Goal: Task Accomplishment & Management: Complete application form

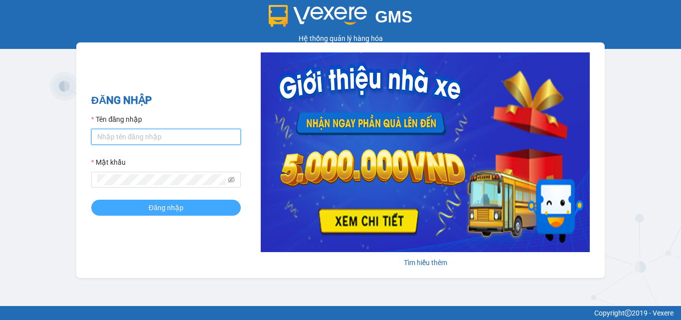
type input "duyanh.anphu"
click at [151, 202] on span "Đăng nhập" at bounding box center [166, 207] width 35 height 11
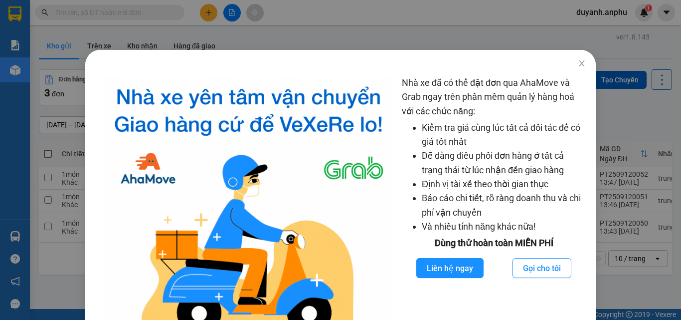
scroll to position [64, 0]
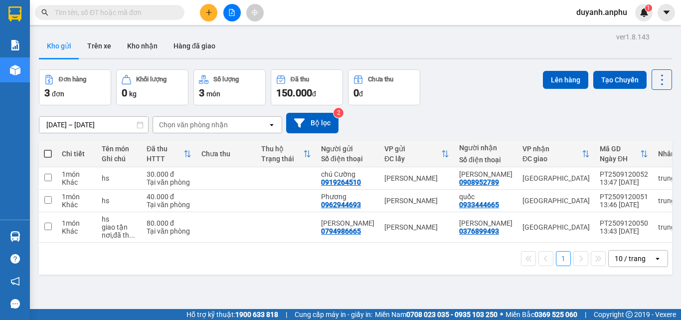
scroll to position [14, 0]
click at [169, 10] on input "text" at bounding box center [114, 12] width 118 height 11
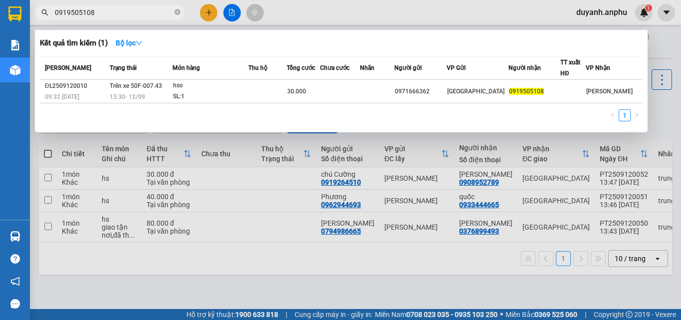
type input "0919505108"
click at [319, 6] on div at bounding box center [340, 160] width 681 height 320
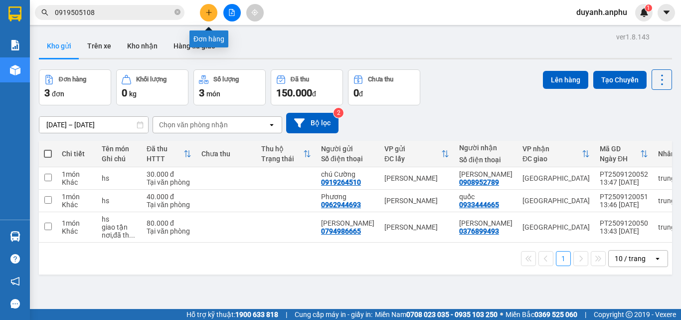
click at [207, 11] on icon "plus" at bounding box center [208, 12] width 7 height 7
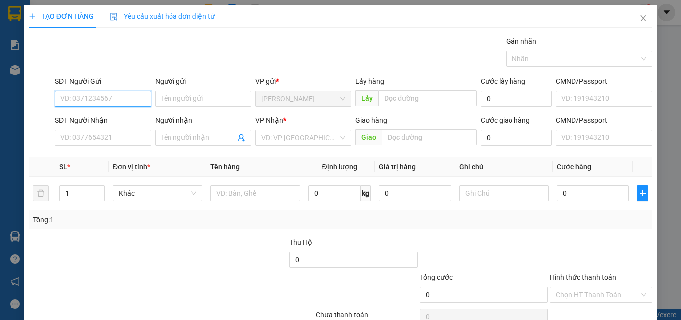
click at [85, 97] on input "SĐT Người Gửi" at bounding box center [103, 99] width 96 height 16
click at [98, 99] on input "SĐT Người Gửi" at bounding box center [103, 99] width 96 height 16
click at [78, 99] on input "SĐT Người Gửi" at bounding box center [103, 99] width 96 height 16
type input "0918917294"
click at [107, 116] on div "0918917294 - [PERSON_NAME]" at bounding box center [109, 118] width 98 height 11
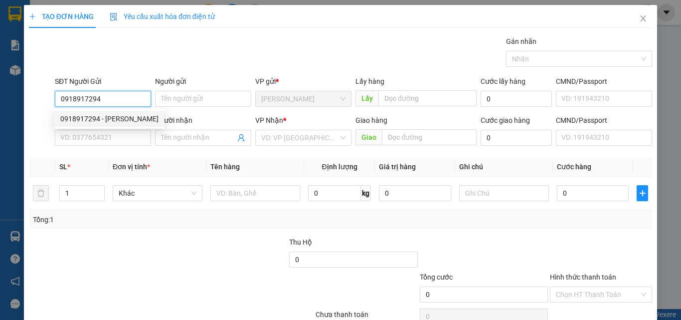
type input "[PERSON_NAME]"
type input "0829121290"
type input "Duy"
type input "40.000"
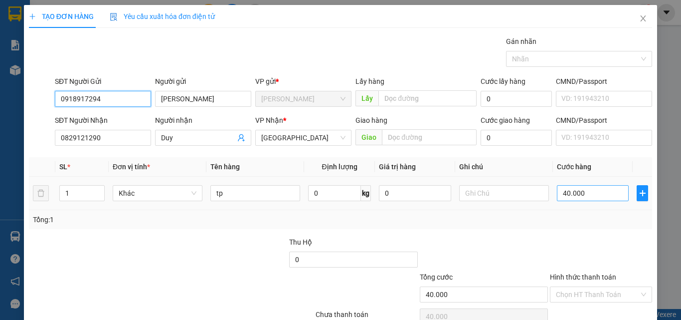
type input "0918917294"
type input "3"
type input "30"
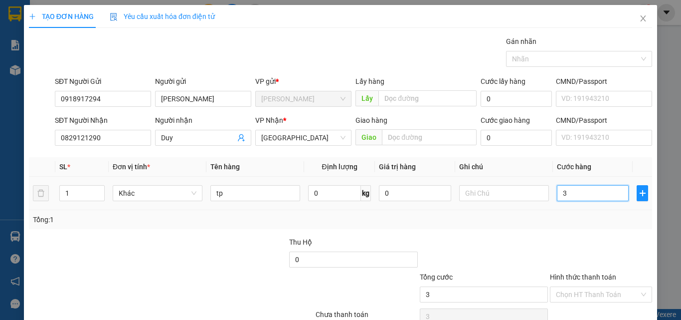
type input "30"
type input "30.000"
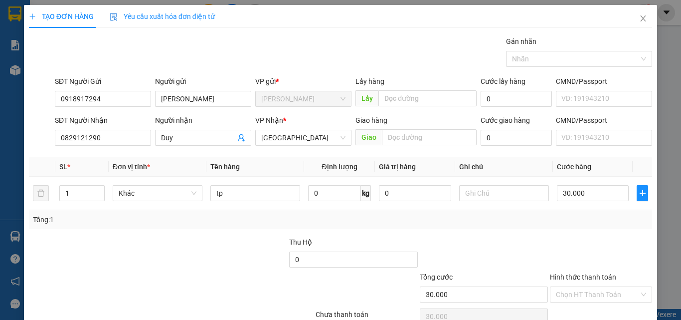
click at [501, 231] on div "Transit Pickup Surcharge Ids Transit Deliver Surcharge Ids Transit Deliver Surc…" at bounding box center [340, 193] width 623 height 314
click at [232, 189] on input "tp" at bounding box center [255, 193] width 90 height 16
type input "t"
type input "quan ao"
click at [404, 231] on div "Transit Pickup Surcharge Ids Transit Deliver Surcharge Ids Transit Deliver Surc…" at bounding box center [340, 193] width 623 height 314
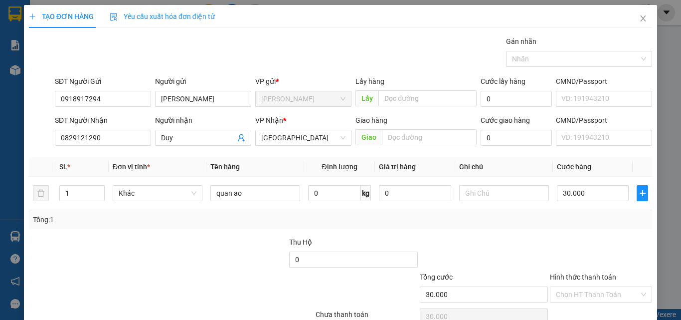
scroll to position [49, 0]
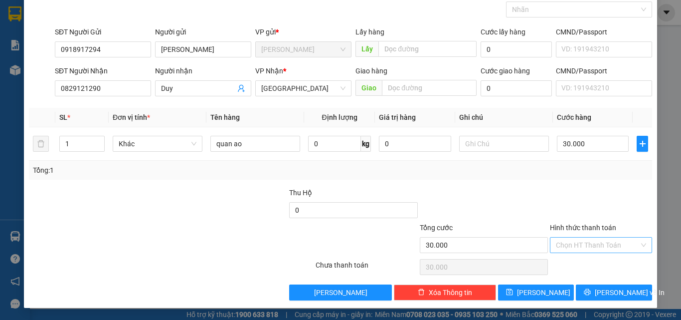
click at [587, 245] on input "Hình thức thanh toán" at bounding box center [597, 244] width 83 height 15
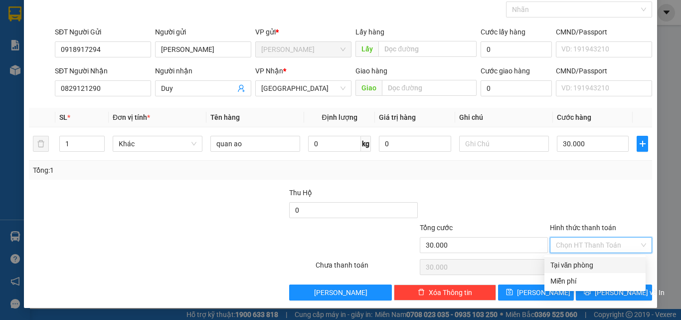
click at [587, 262] on div "Tại văn phòng" at bounding box center [594, 264] width 89 height 11
type input "0"
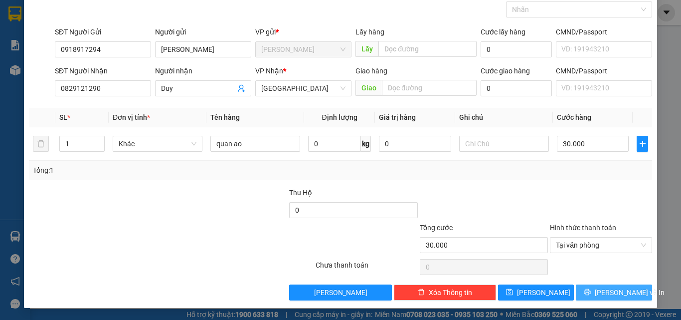
click at [591, 294] on icon "printer" at bounding box center [587, 292] width 6 height 6
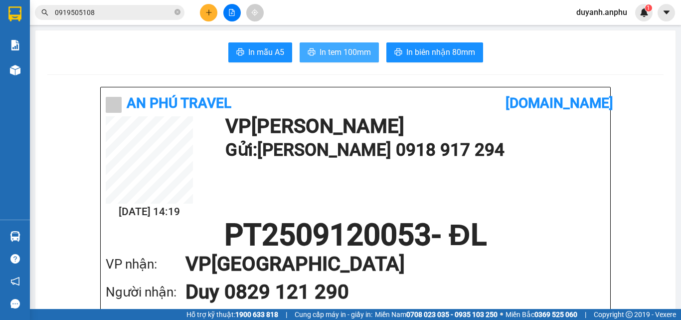
click at [322, 50] on span "In tem 100mm" at bounding box center [345, 52] width 51 height 12
click at [346, 50] on span "In tem 100mm" at bounding box center [345, 52] width 51 height 12
click at [347, 43] on button "In tem 100mm" at bounding box center [339, 52] width 79 height 20
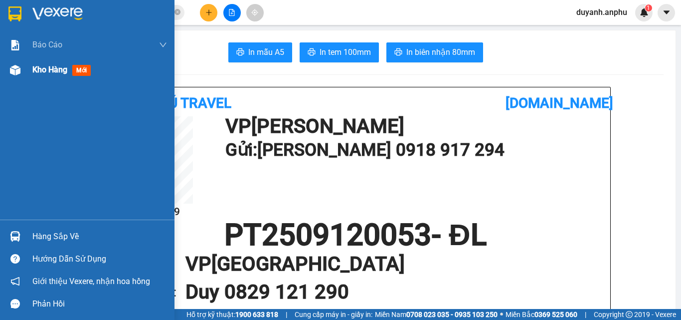
click at [24, 66] on div "Kho hàng mới" at bounding box center [87, 69] width 174 height 25
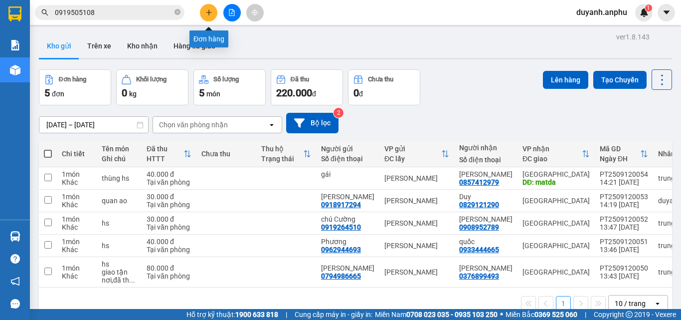
click at [208, 12] on icon "plus" at bounding box center [208, 12] width 7 height 7
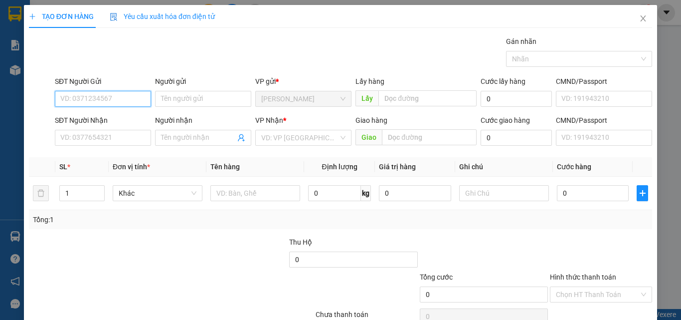
click at [90, 94] on input "SĐT Người Gửi" at bounding box center [103, 99] width 96 height 16
type input "0909065015"
click at [99, 118] on div "0909065015 - Hồng" at bounding box center [101, 118] width 83 height 11
type input "Hồng"
type input "0908369860"
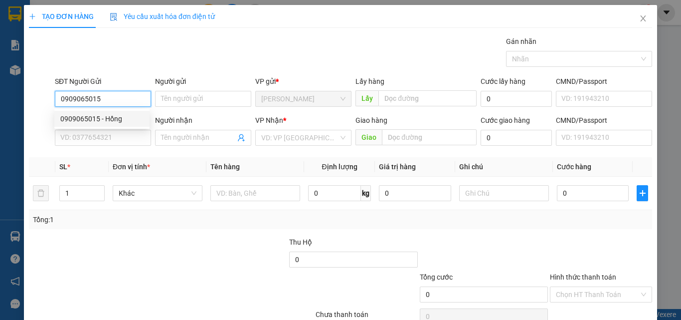
type input "THANH NHỰT - 0777565569"
type input "40.000"
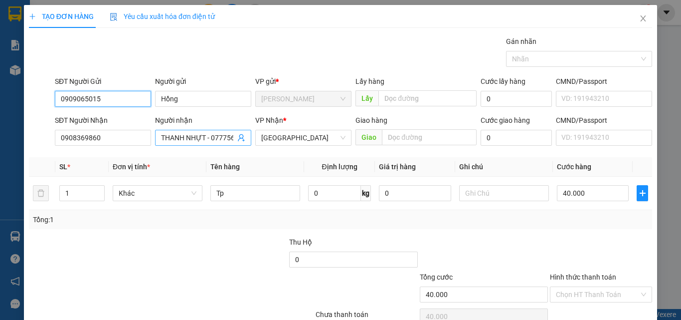
type input "0909065015"
drag, startPoint x: 160, startPoint y: 137, endPoint x: 261, endPoint y: 148, distance: 101.3
click at [261, 148] on div "SĐT Người Nhận 0908369860 Người nhận THANH NHỰT - 0777565569 THANH NHỰT - 07775…" at bounding box center [353, 132] width 601 height 35
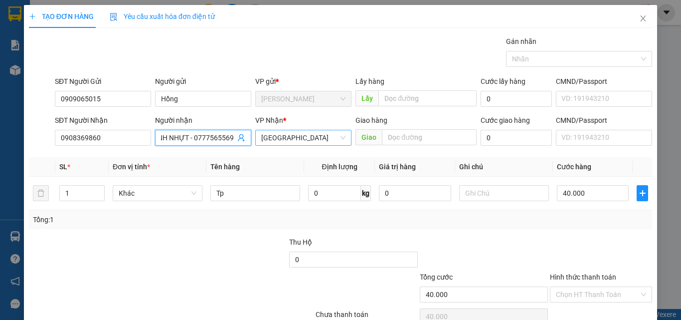
type input "THAN"
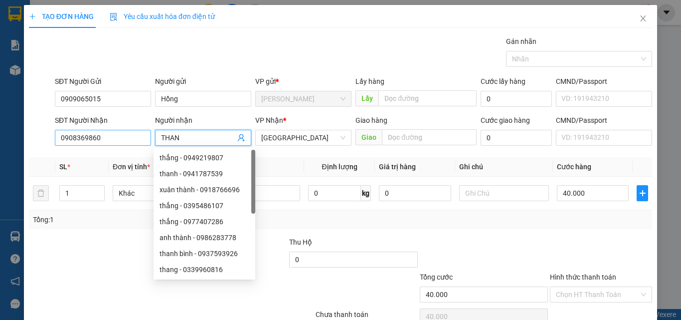
drag, startPoint x: 190, startPoint y: 138, endPoint x: 123, endPoint y: 143, distance: 67.4
click at [123, 143] on div "SĐT Người Nhận 0908369860 Người nhận THAN VP Nhận * Đà Lạt Giao hàng Giao Cước …" at bounding box center [353, 132] width 601 height 35
drag, startPoint x: 105, startPoint y: 138, endPoint x: 44, endPoint y: 140, distance: 60.3
click at [44, 140] on div "SĐT Người Nhận 0908369860 Người nhận Tên người nhận VP Nhận * Đà Lạt Giao hàng …" at bounding box center [340, 132] width 625 height 35
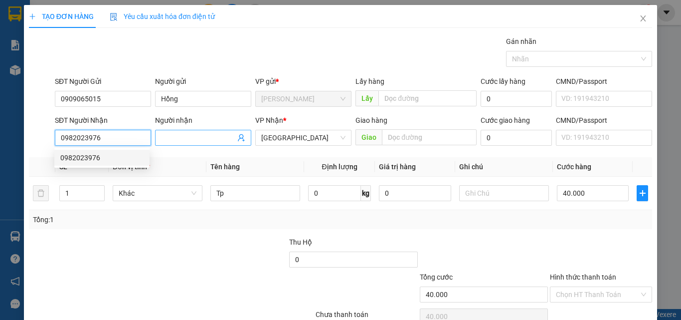
type input "0982023976"
click at [179, 136] on input "Người nhận" at bounding box center [198, 137] width 74 height 11
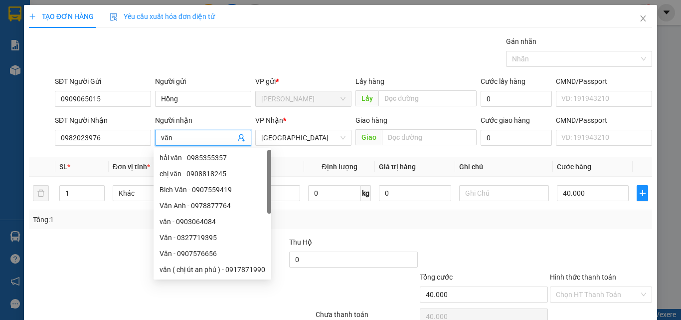
type input "vân"
click at [235, 46] on div "Gán nhãn Nhãn" at bounding box center [353, 53] width 601 height 35
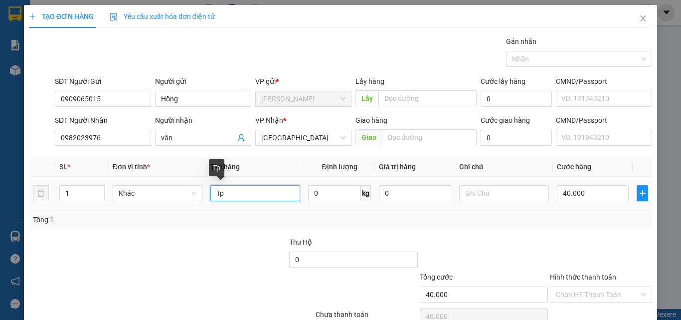
drag, startPoint x: 245, startPoint y: 193, endPoint x: 219, endPoint y: 196, distance: 26.6
click at [216, 196] on input "Tp" at bounding box center [255, 193] width 90 height 16
click at [371, 223] on div "Tổng: 1" at bounding box center [340, 219] width 615 height 11
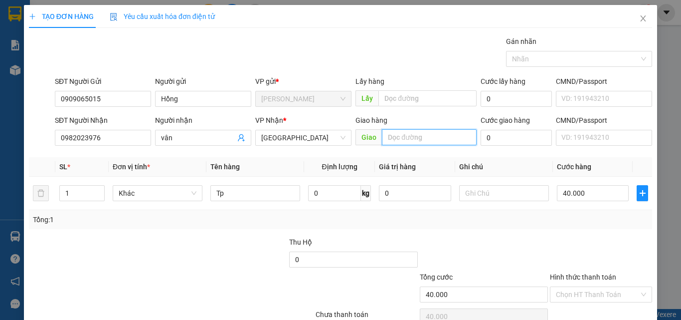
click at [421, 137] on input "text" at bounding box center [429, 137] width 95 height 16
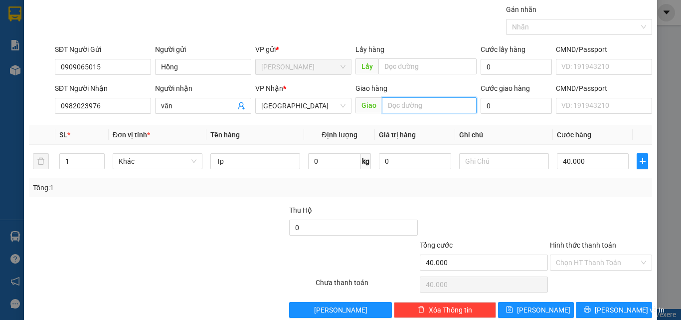
scroll to position [49, 0]
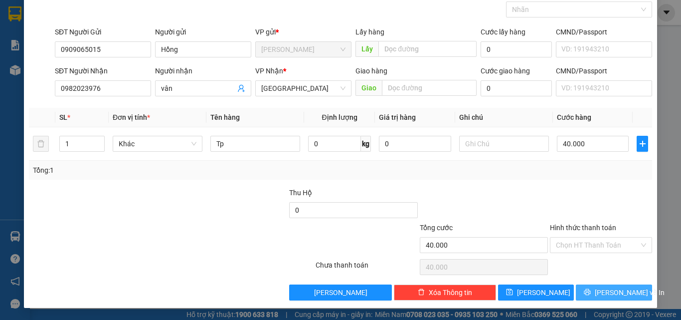
click at [600, 294] on span "[PERSON_NAME] và In" at bounding box center [630, 292] width 70 height 11
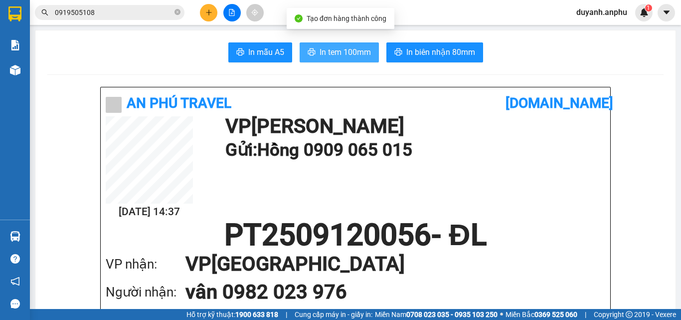
click at [333, 51] on span "In tem 100mm" at bounding box center [345, 52] width 51 height 12
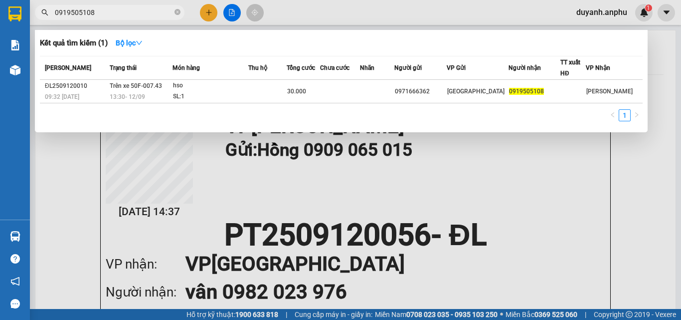
drag, startPoint x: 128, startPoint y: 15, endPoint x: 35, endPoint y: 16, distance: 92.7
click at [35, 16] on div "0919505108" at bounding box center [97, 12] width 194 height 15
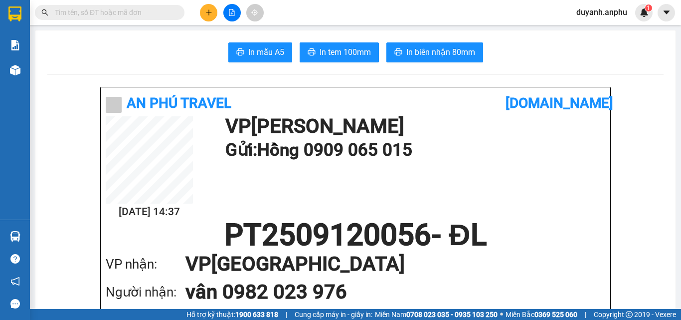
click at [113, 15] on input "text" at bounding box center [114, 12] width 118 height 11
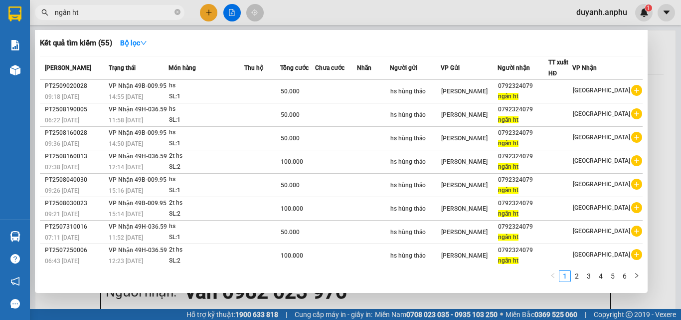
drag, startPoint x: 152, startPoint y: 18, endPoint x: 79, endPoint y: 14, distance: 72.9
click at [80, 14] on span "ngân ht" at bounding box center [110, 12] width 150 height 15
drag, startPoint x: 91, startPoint y: 10, endPoint x: 42, endPoint y: 11, distance: 48.4
click at [42, 11] on div "ngân ht" at bounding box center [97, 12] width 194 height 15
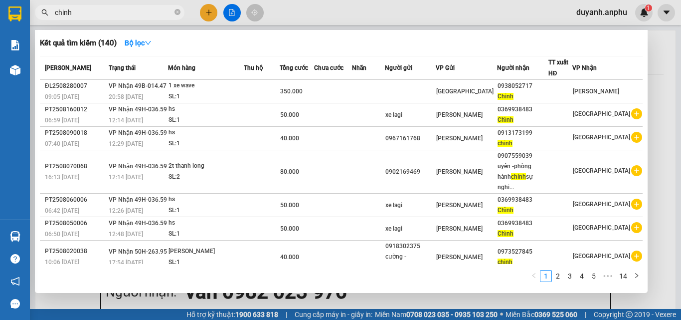
drag, startPoint x: 91, startPoint y: 13, endPoint x: 66, endPoint y: 13, distance: 24.4
click at [49, 13] on span "chinh" at bounding box center [110, 12] width 150 height 15
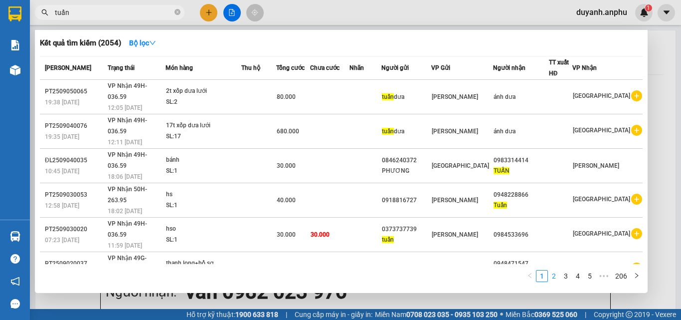
type input "tuấn"
click at [555, 276] on link "2" at bounding box center [553, 275] width 11 height 11
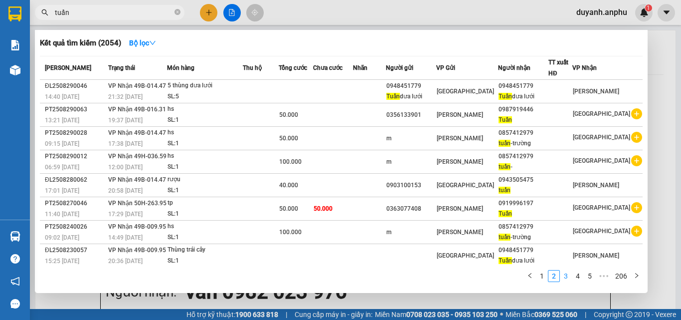
click at [565, 277] on link "3" at bounding box center [565, 275] width 11 height 11
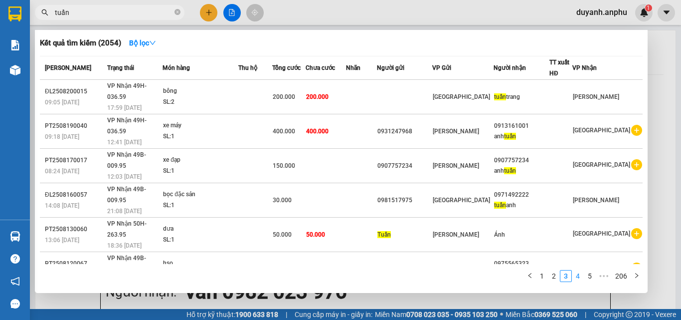
click at [578, 277] on link "4" at bounding box center [577, 275] width 11 height 11
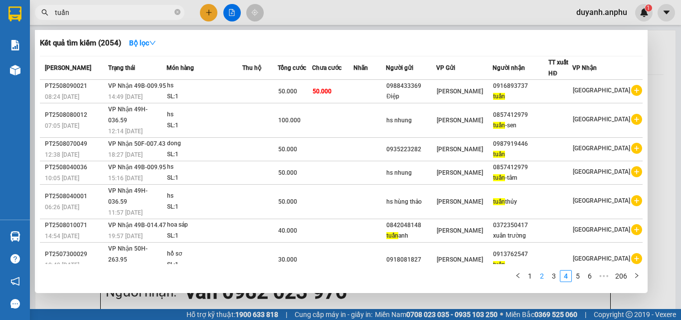
click at [540, 274] on link "2" at bounding box center [541, 275] width 11 height 11
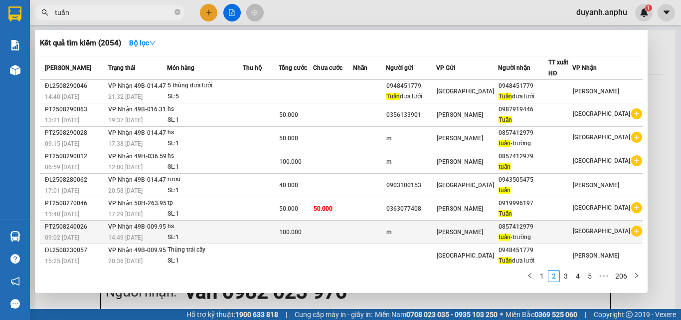
click at [631, 229] on icon "plus-circle" at bounding box center [636, 230] width 11 height 11
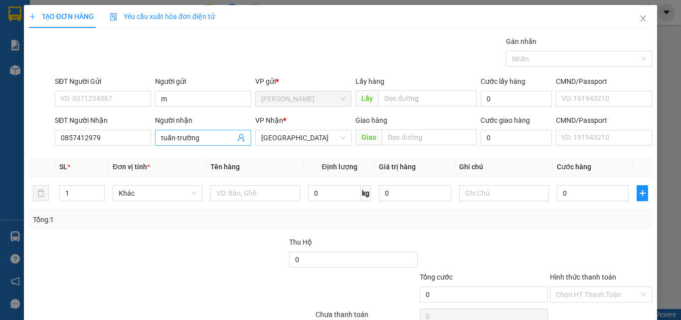
click at [210, 140] on input "tuấn-trường" at bounding box center [198, 137] width 74 height 11
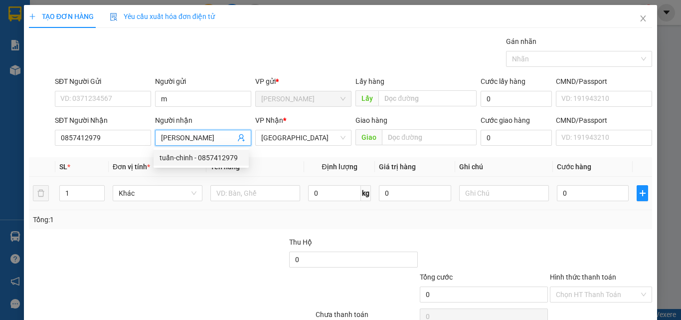
type input "[PERSON_NAME]"
click at [203, 191] on td "Khác" at bounding box center [158, 192] width 98 height 33
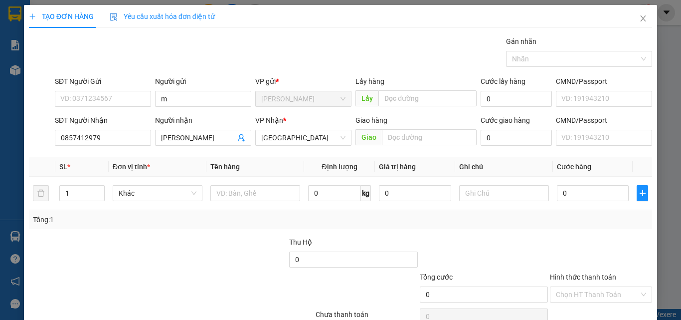
click at [194, 231] on div "Transit Pickup Surcharge Ids Transit Deliver Surcharge Ids Transit Deliver Surc…" at bounding box center [340, 193] width 623 height 314
click at [562, 191] on input "0" at bounding box center [593, 193] width 72 height 16
type input "5"
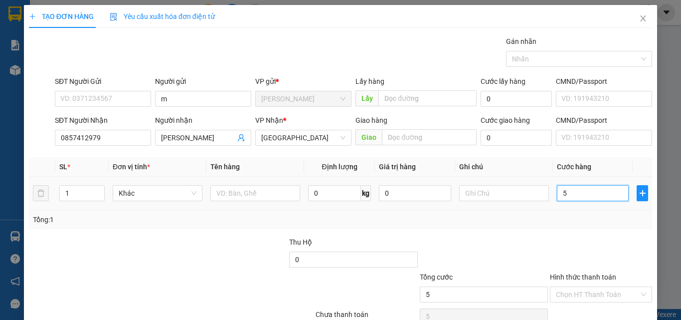
type input "50"
type input "500"
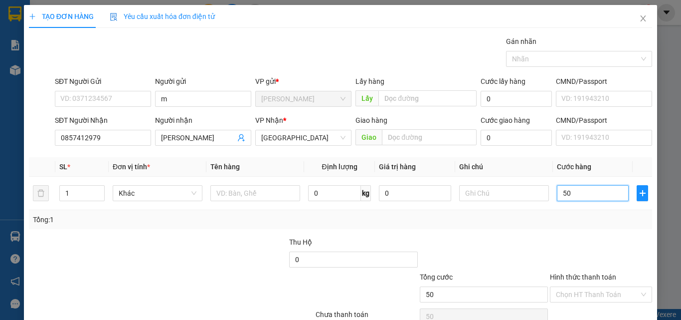
type input "500"
type input "5.000"
type input "50.000"
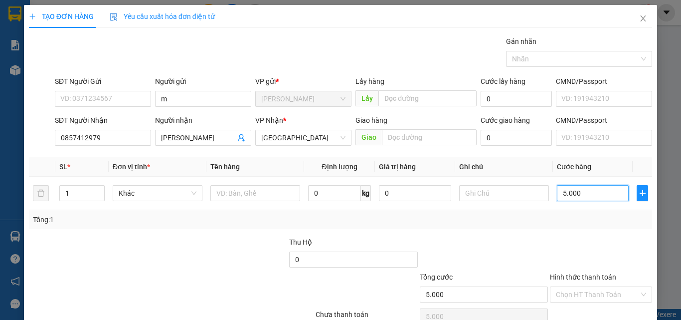
type input "50.000"
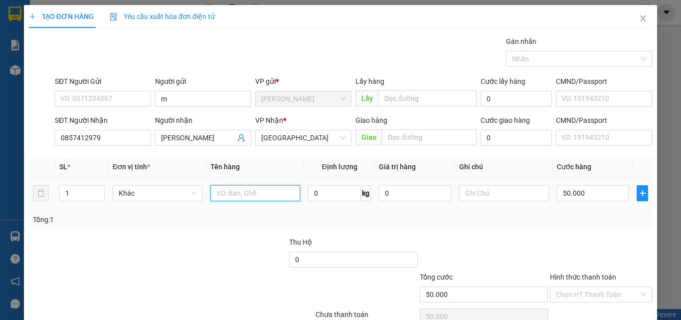
click at [233, 187] on input "text" at bounding box center [255, 193] width 90 height 16
type input "hai san"
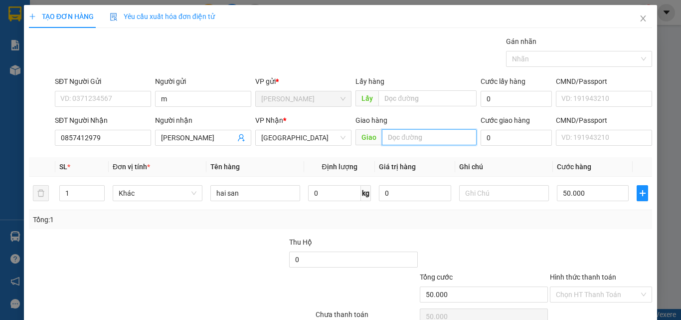
click at [412, 137] on input "text" at bounding box center [429, 137] width 95 height 16
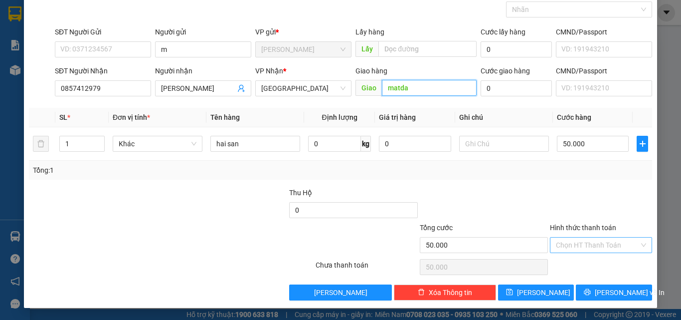
type input "matda"
click at [585, 242] on input "Hình thức thanh toán" at bounding box center [597, 244] width 83 height 15
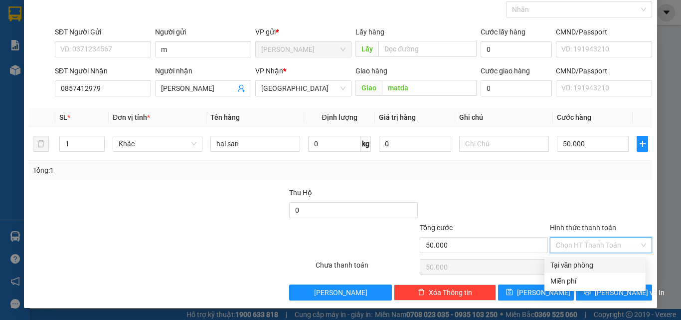
click at [580, 262] on div "Tại văn phòng" at bounding box center [594, 264] width 89 height 11
type input "0"
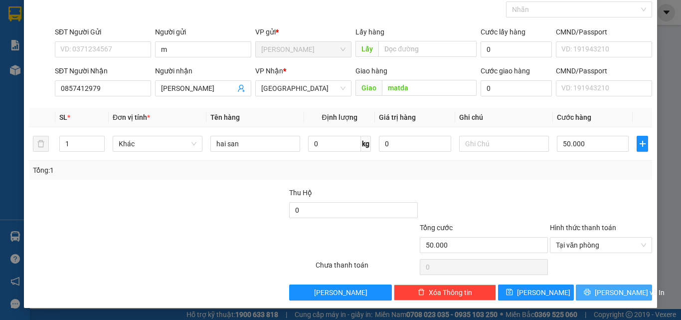
click at [612, 289] on span "[PERSON_NAME] và In" at bounding box center [630, 292] width 70 height 11
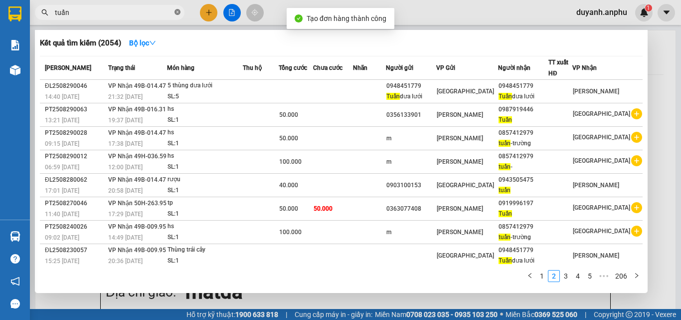
click at [177, 12] on icon "close-circle" at bounding box center [177, 12] width 6 height 6
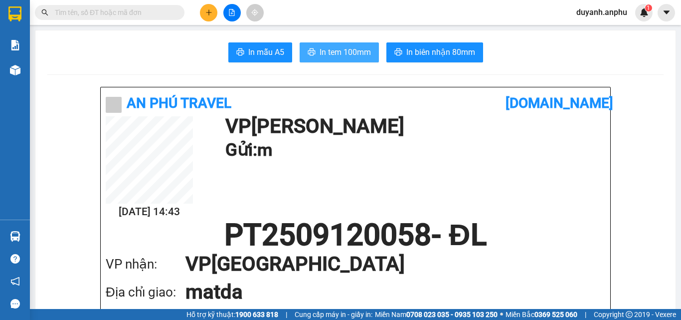
click at [335, 50] on span "In tem 100mm" at bounding box center [345, 52] width 51 height 12
click at [152, 9] on input "text" at bounding box center [114, 12] width 118 height 11
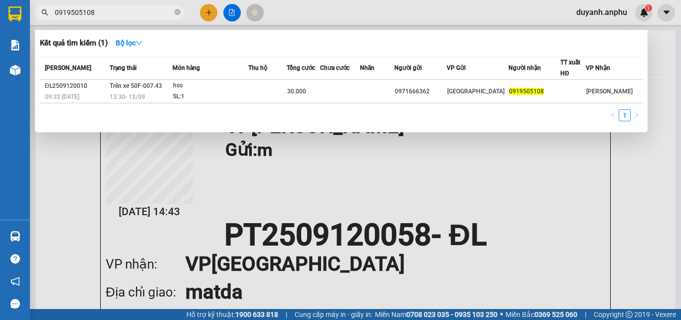
type input "0919505108"
click at [176, 13] on icon "close-circle" at bounding box center [177, 12] width 6 height 6
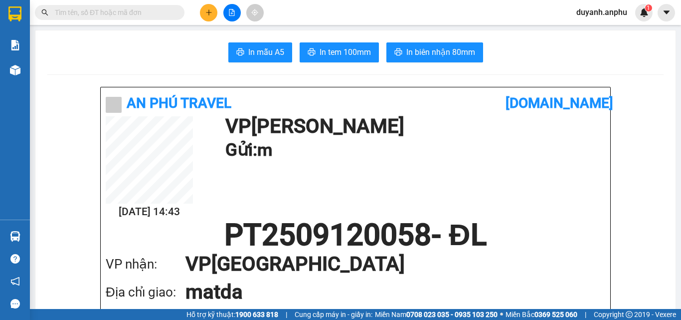
click at [132, 7] on input "text" at bounding box center [114, 12] width 118 height 11
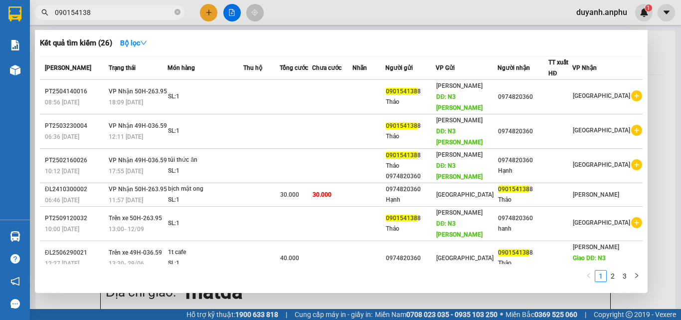
type input "0901541388"
click at [177, 12] on icon "close-circle" at bounding box center [177, 12] width 6 height 6
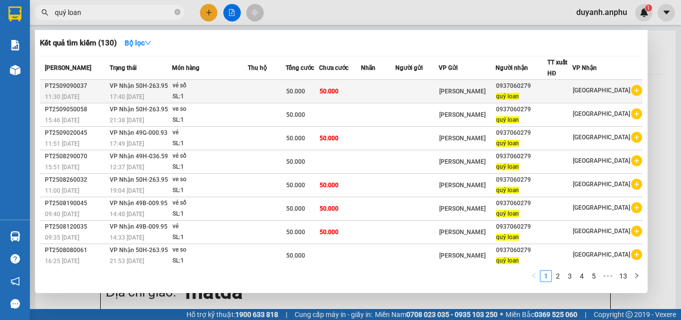
type input "quý loan"
click at [633, 90] on icon "plus-circle" at bounding box center [636, 90] width 11 height 11
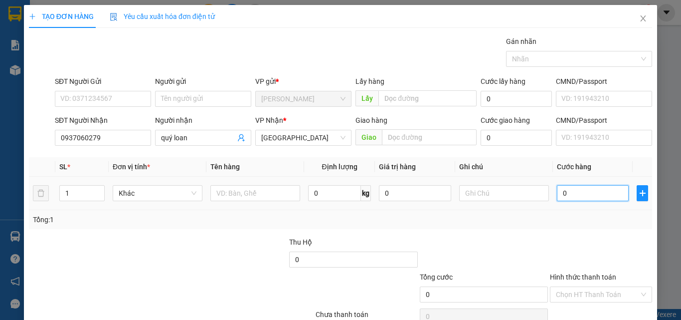
click at [580, 199] on input "0" at bounding box center [593, 193] width 72 height 16
type input "5"
type input "50"
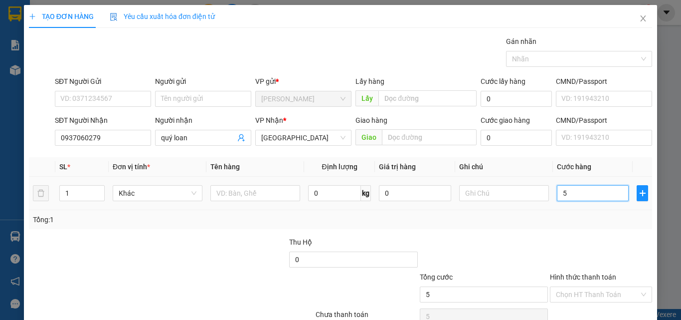
type input "50"
type input "50.000"
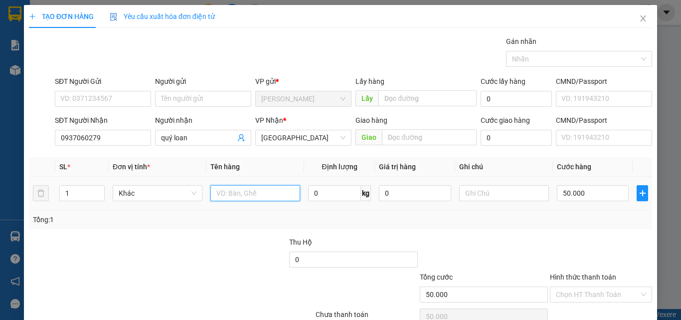
click at [246, 193] on input "text" at bounding box center [255, 193] width 90 height 16
type input "vé số"
click at [235, 242] on div at bounding box center [223, 253] width 130 height 35
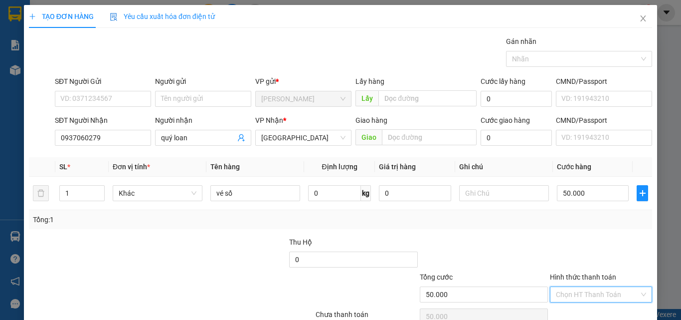
click at [578, 292] on input "Hình thức thanh toán" at bounding box center [597, 294] width 83 height 15
drag, startPoint x: 579, startPoint y: 260, endPoint x: 588, endPoint y: 256, distance: 9.8
click at [579, 259] on div "Tại văn phòng" at bounding box center [594, 258] width 89 height 11
type input "0"
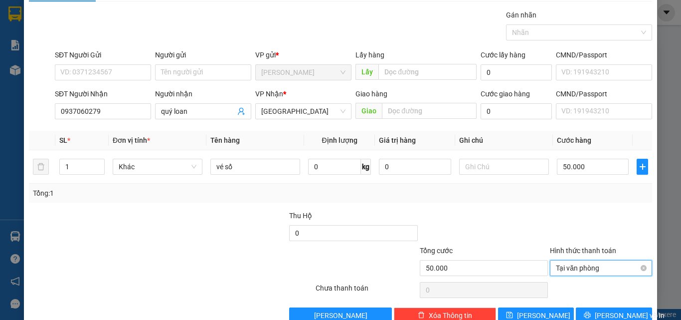
scroll to position [49, 0]
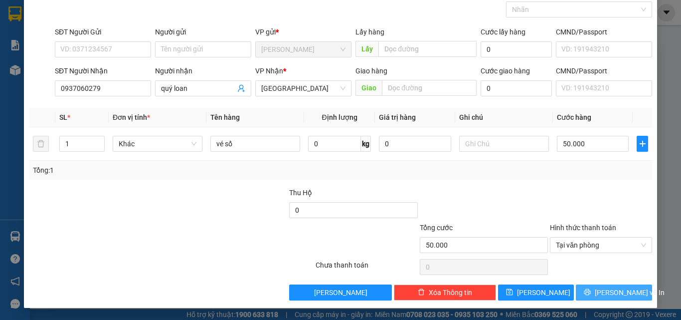
click at [596, 290] on button "[PERSON_NAME] và In" at bounding box center [614, 292] width 76 height 16
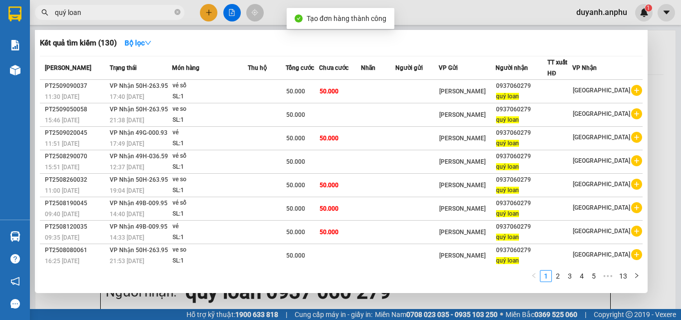
click at [177, 11] on icon "close-circle" at bounding box center [177, 12] width 6 height 6
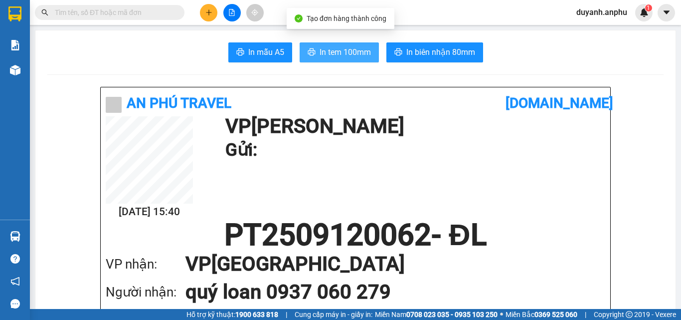
click at [320, 51] on span "In tem 100mm" at bounding box center [345, 52] width 51 height 12
click at [332, 52] on span "In tem 100mm" at bounding box center [345, 52] width 51 height 12
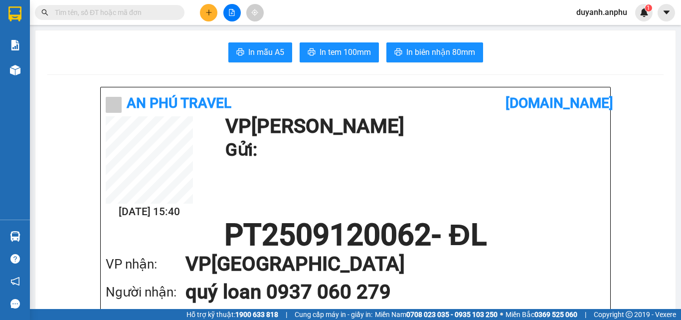
click at [134, 14] on input "text" at bounding box center [114, 12] width 118 height 11
click at [210, 10] on icon "plus" at bounding box center [208, 12] width 7 height 7
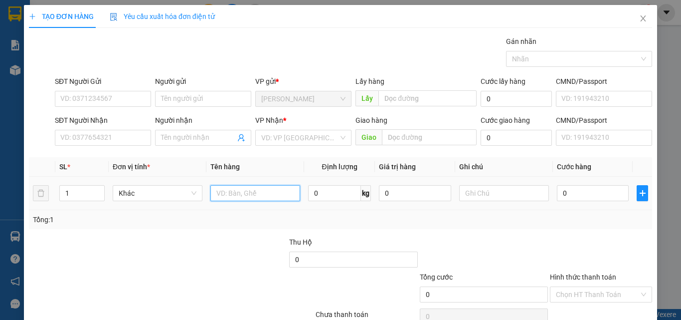
click at [249, 193] on input "text" at bounding box center [255, 193] width 90 height 16
type input "sóc"
click at [590, 191] on input "0" at bounding box center [593, 193] width 72 height 16
type input "1"
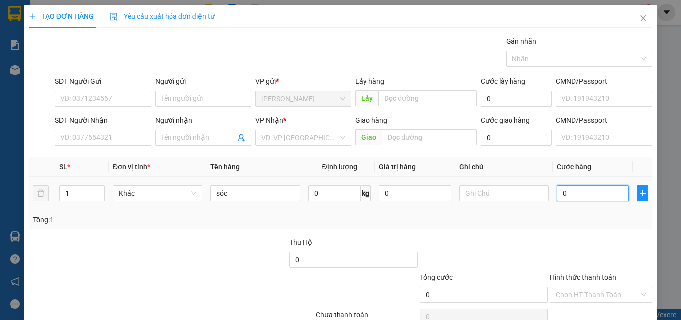
type input "1"
type input "10"
type input "100"
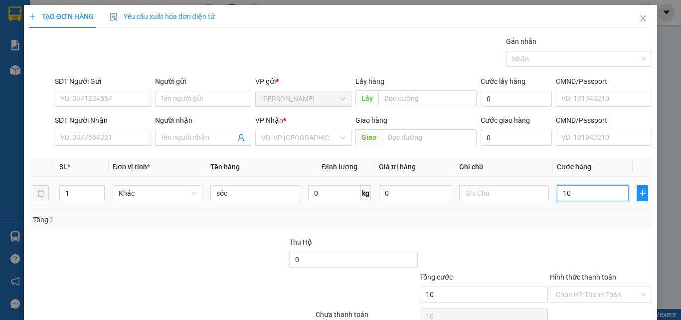
type input "100"
type input "1.000"
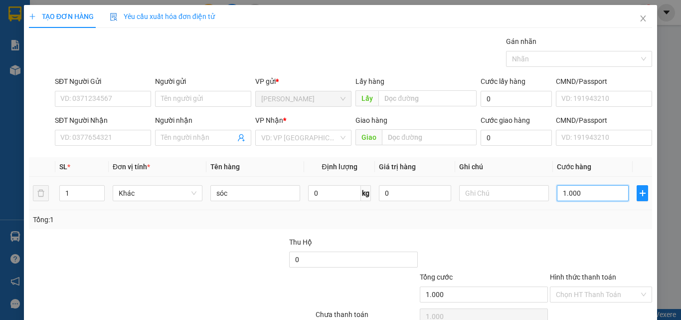
type input "10.000"
type input "100.000"
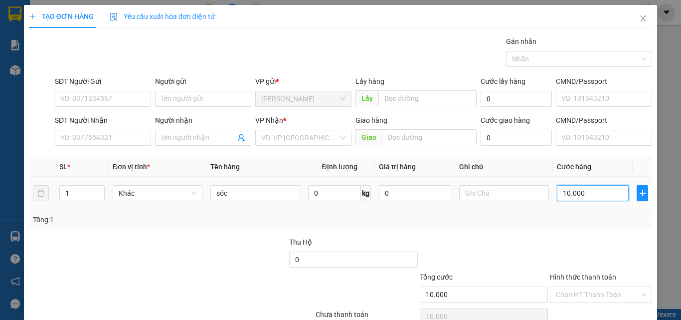
type input "100.000"
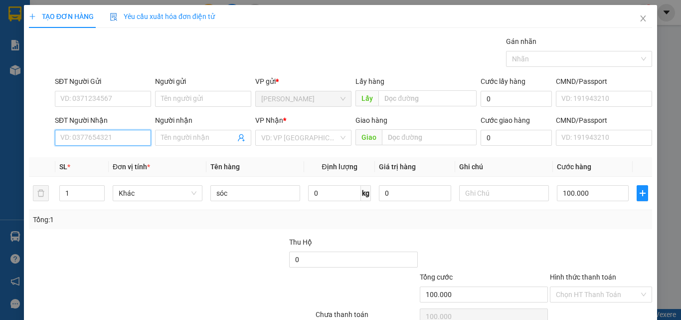
click at [74, 135] on input "SĐT Người Nhận" at bounding box center [103, 138] width 96 height 16
type input "0898991784"
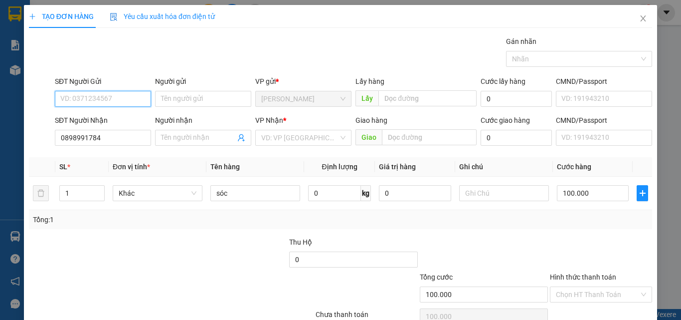
click at [112, 103] on input "SĐT Người Gửi" at bounding box center [103, 99] width 96 height 16
type input "0909842936"
click at [223, 54] on div "Gán nhãn Nhãn" at bounding box center [353, 53] width 601 height 35
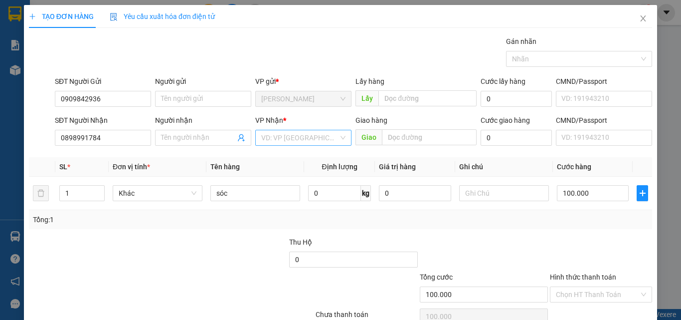
click at [322, 134] on input "search" at bounding box center [299, 137] width 77 height 15
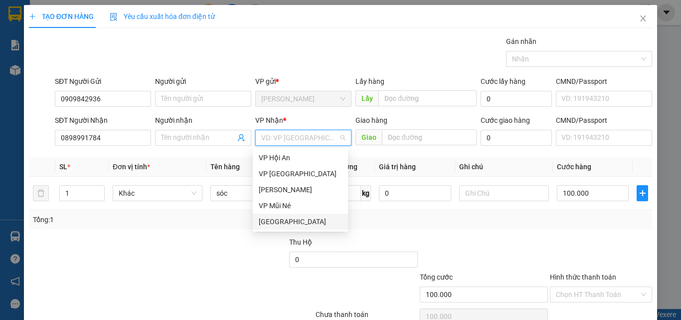
click at [278, 221] on div "[GEOGRAPHIC_DATA]" at bounding box center [300, 221] width 83 height 11
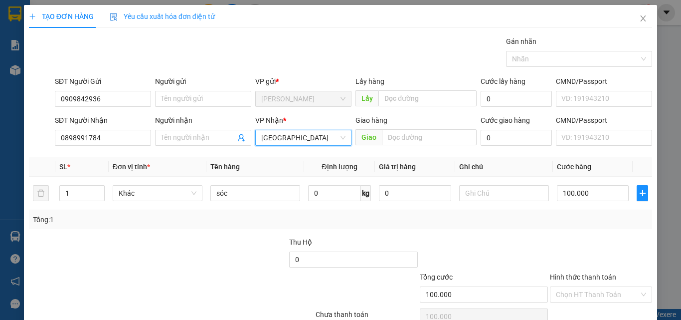
scroll to position [49, 0]
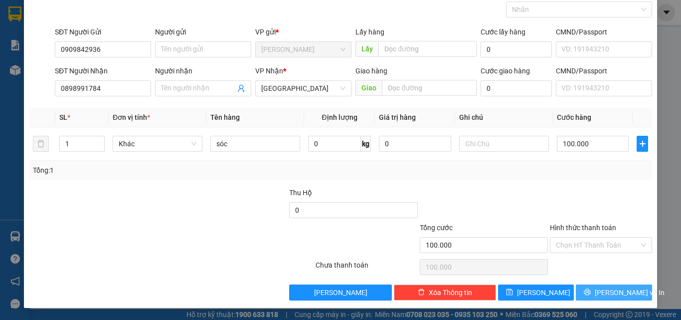
click at [607, 292] on span "[PERSON_NAME] và In" at bounding box center [630, 292] width 70 height 11
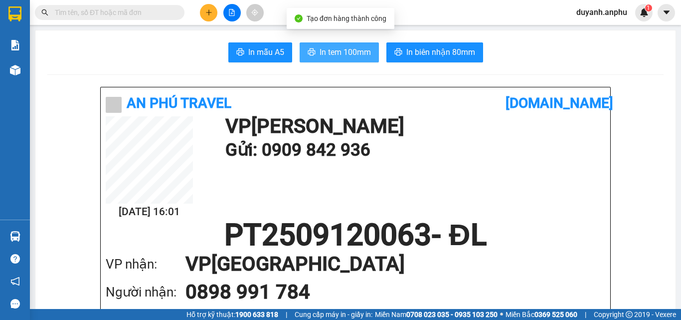
click at [325, 47] on span "In tem 100mm" at bounding box center [345, 52] width 51 height 12
